Goal: Information Seeking & Learning: Learn about a topic

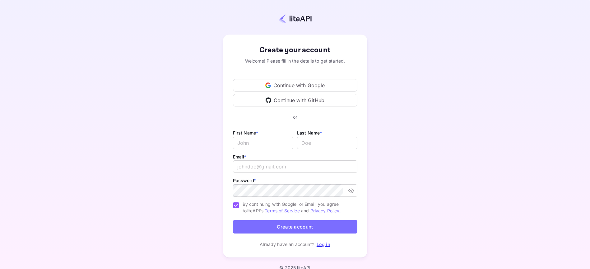
click at [304, 100] on div "Continue with GitHub" at bounding box center [295, 100] width 124 height 12
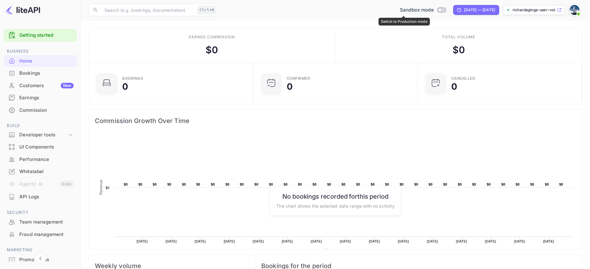
click at [427, 10] on div "Sandbox mode" at bounding box center [422, 10] width 51 height 7
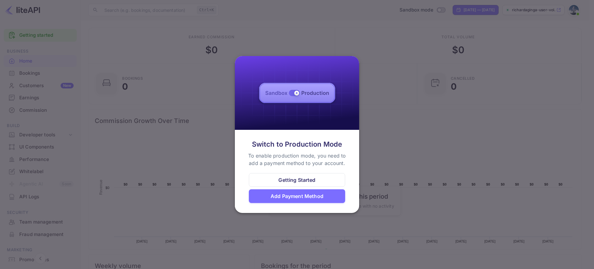
click at [353, 247] on div at bounding box center [297, 134] width 594 height 269
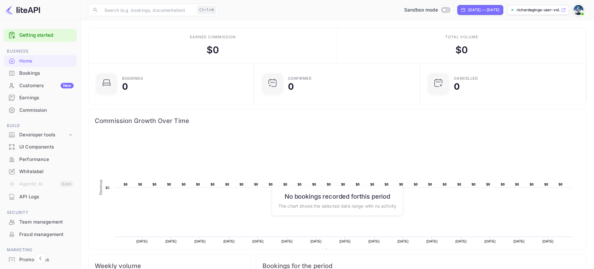
scroll to position [5, 5]
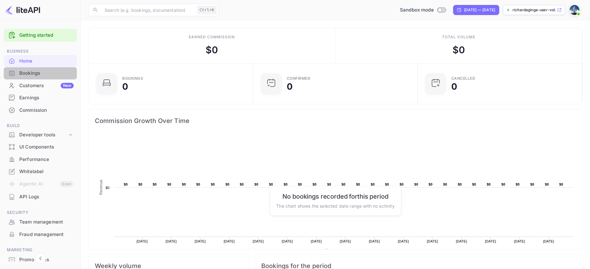
click at [44, 72] on div "Bookings" at bounding box center [46, 73] width 54 height 7
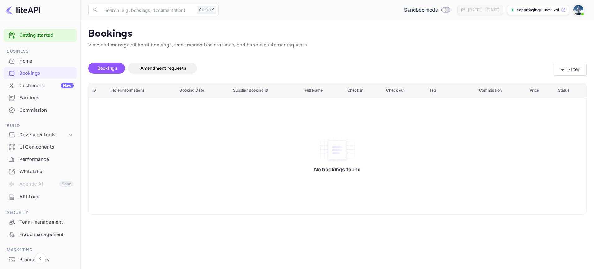
click at [26, 85] on div "Customers New" at bounding box center [46, 85] width 54 height 7
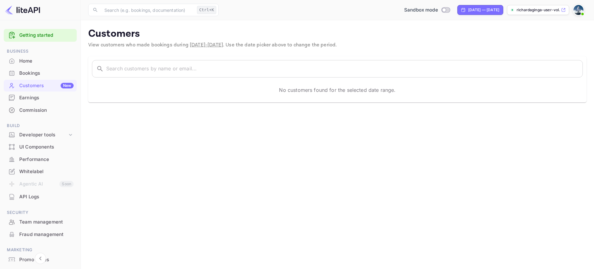
click at [44, 34] on link "Getting started" at bounding box center [46, 35] width 54 height 7
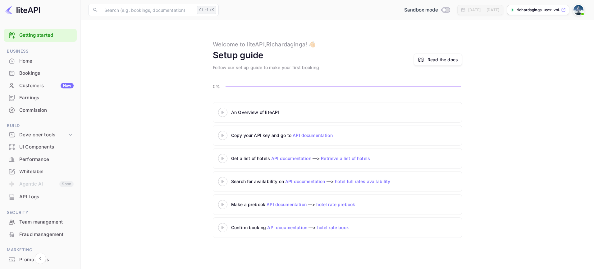
click at [220, 113] on icon at bounding box center [223, 112] width 22 height 3
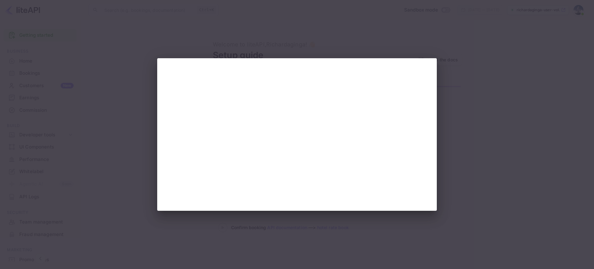
click at [486, 165] on div at bounding box center [297, 134] width 594 height 269
click at [243, 47] on div at bounding box center [297, 134] width 594 height 269
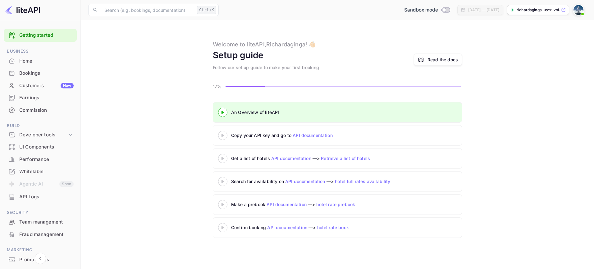
click at [222, 136] on 3 at bounding box center [223, 135] width 2 height 3
click at [226, 133] on div at bounding box center [223, 135] width 22 height 8
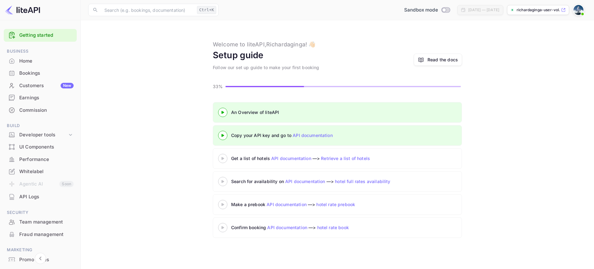
scroll to position [31, 0]
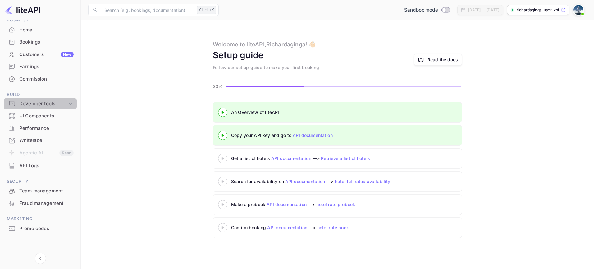
click at [73, 103] on div "Developer tools" at bounding box center [40, 103] width 73 height 11
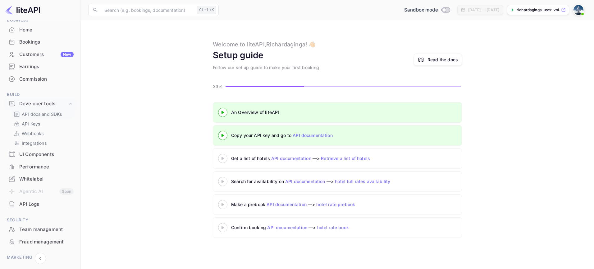
click at [58, 114] on p "API docs and SDKs" at bounding box center [42, 114] width 40 height 7
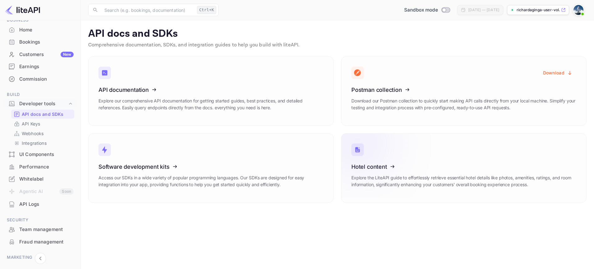
click at [500, 142] on link "Hotel content Explore the LiteAPI guide to effortlessly retrieve essential hote…" at bounding box center [464, 167] width 246 height 69
